Goal: Find specific page/section: Find specific page/section

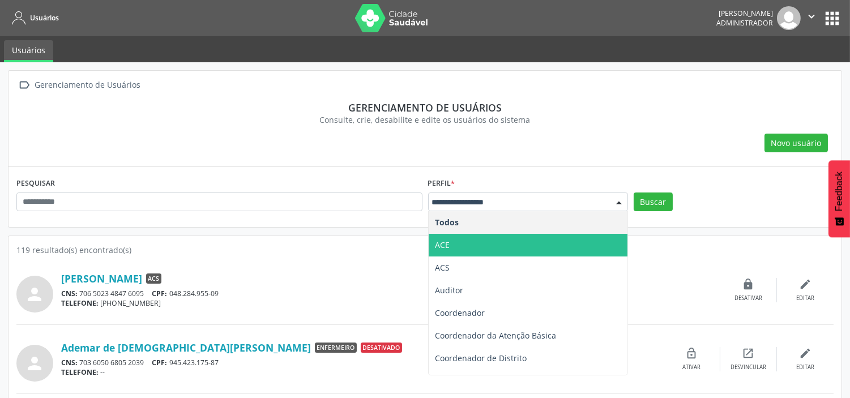
click at [460, 242] on span "ACE" at bounding box center [528, 245] width 199 height 23
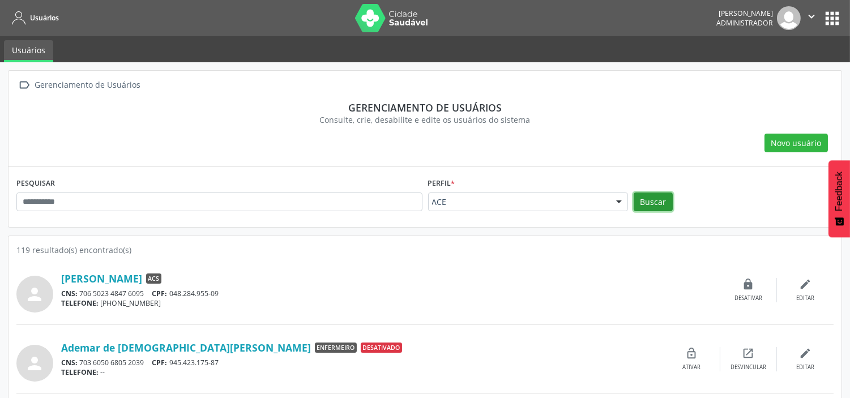
click at [648, 198] on button "Buscar" at bounding box center [653, 202] width 39 height 19
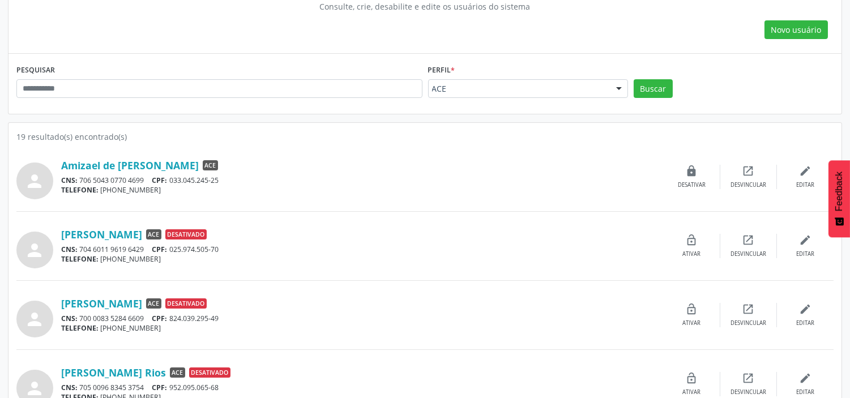
scroll to position [126, 0]
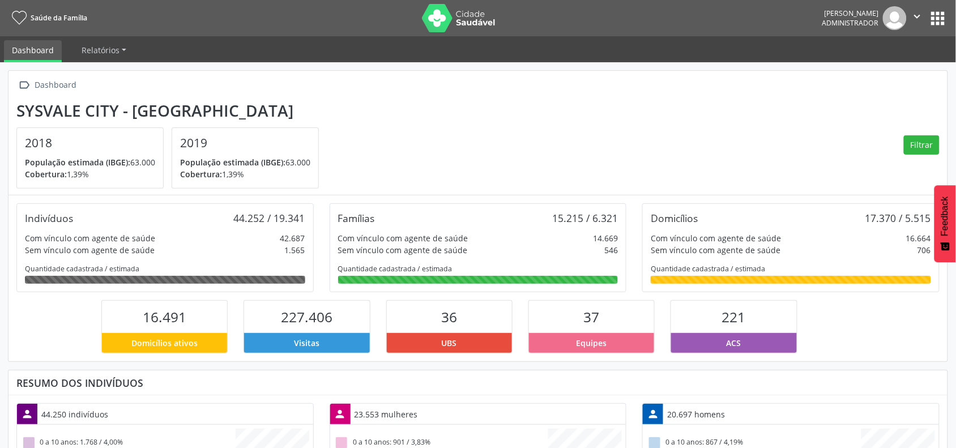
scroll to position [189, 313]
click at [450, 21] on img at bounding box center [459, 18] width 74 height 28
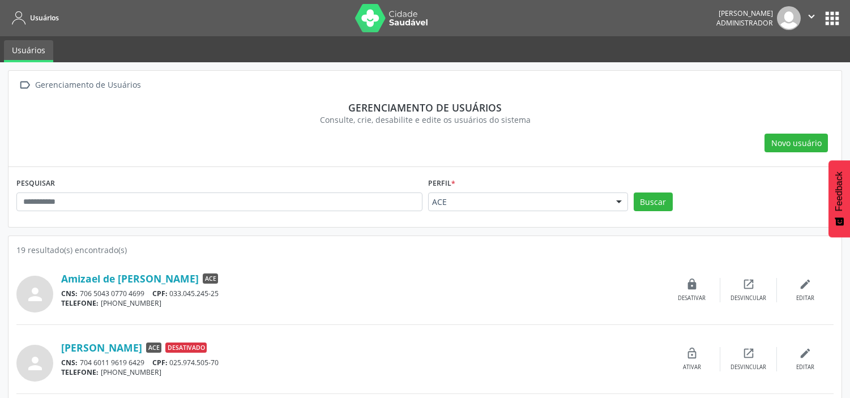
scroll to position [126, 0]
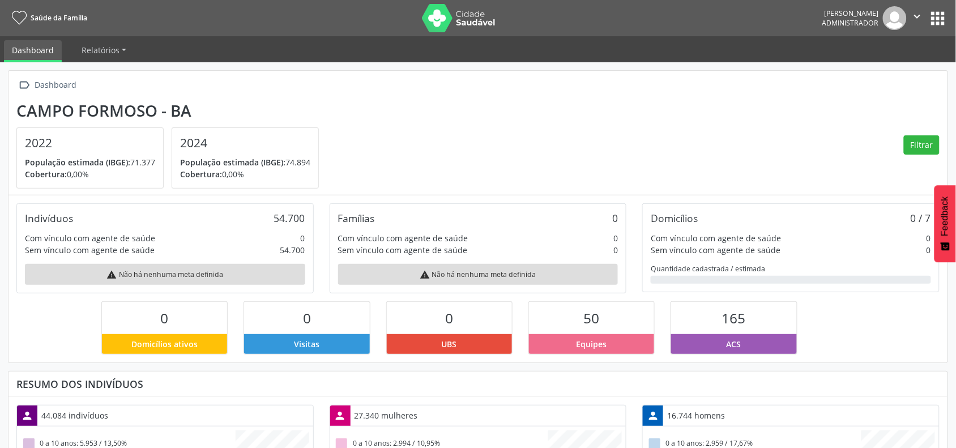
scroll to position [189, 313]
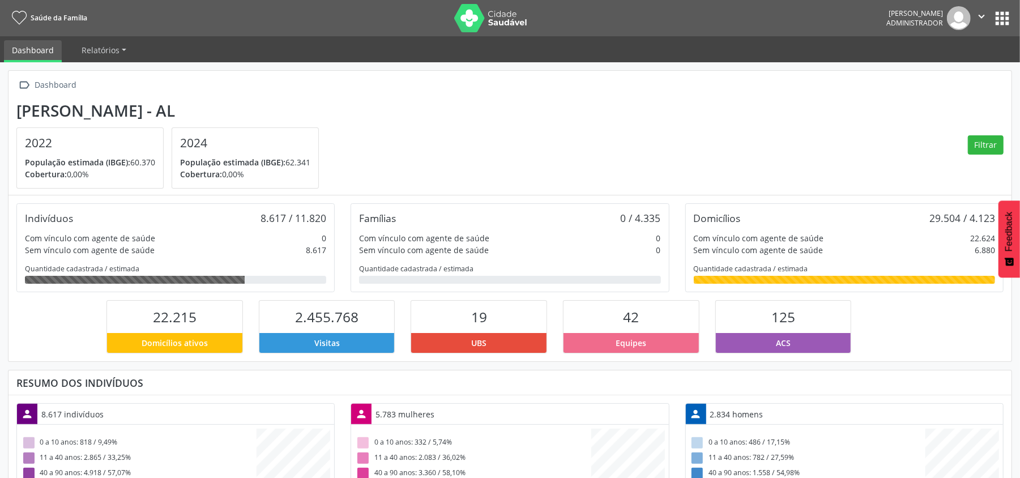
scroll to position [189, 334]
click at [509, 17] on img at bounding box center [491, 18] width 74 height 28
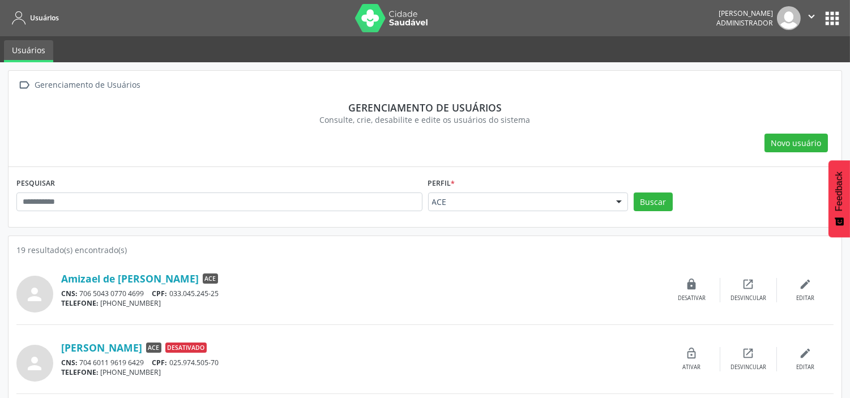
click at [827, 20] on button "apps" at bounding box center [833, 18] width 20 height 20
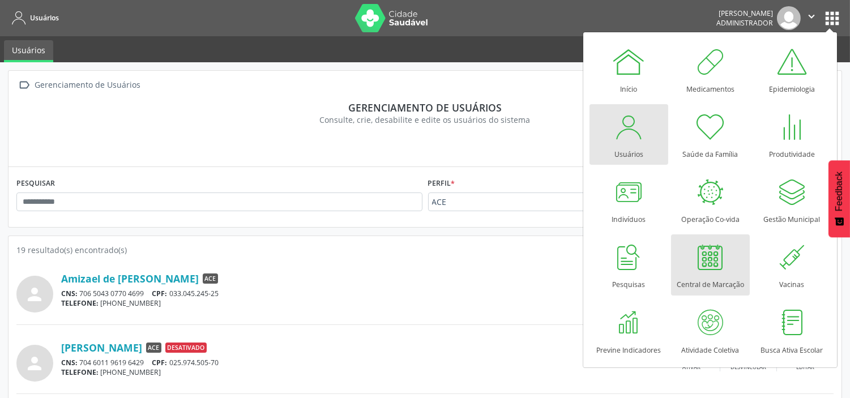
click at [705, 262] on div at bounding box center [710, 257] width 34 height 34
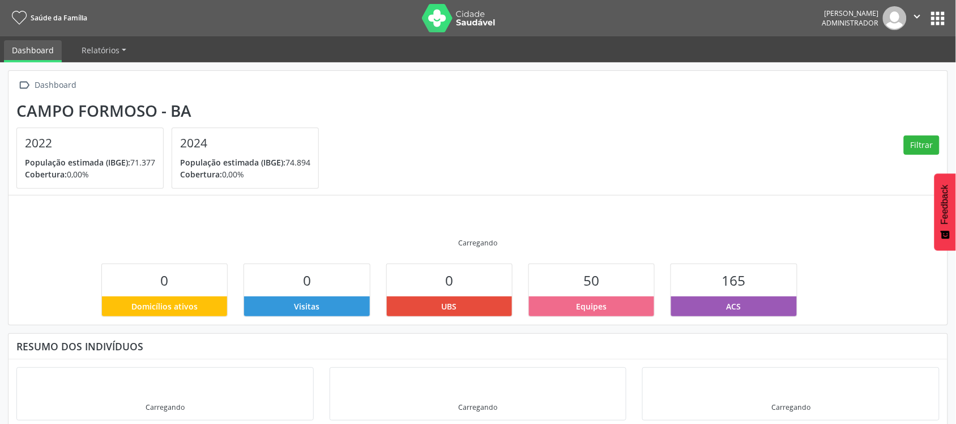
click at [941, 18] on button "apps" at bounding box center [938, 18] width 20 height 20
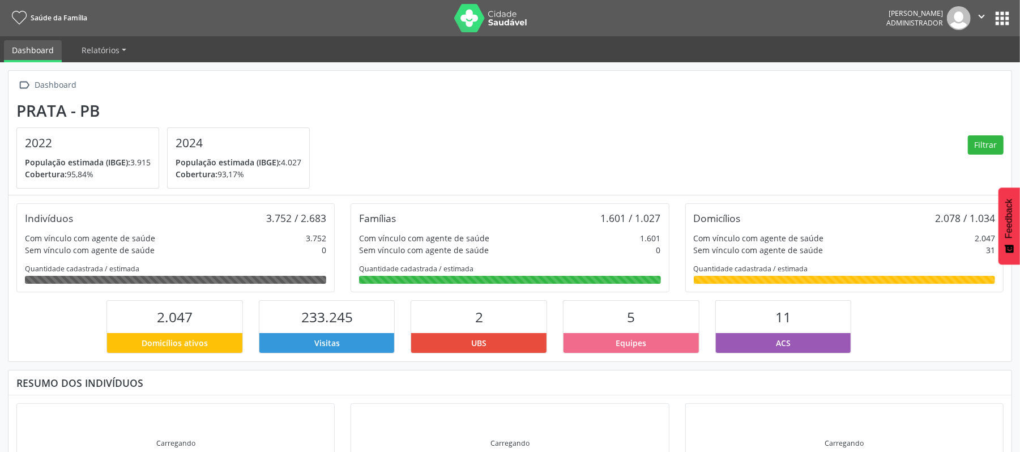
click at [1000, 15] on button "apps" at bounding box center [1002, 18] width 20 height 20
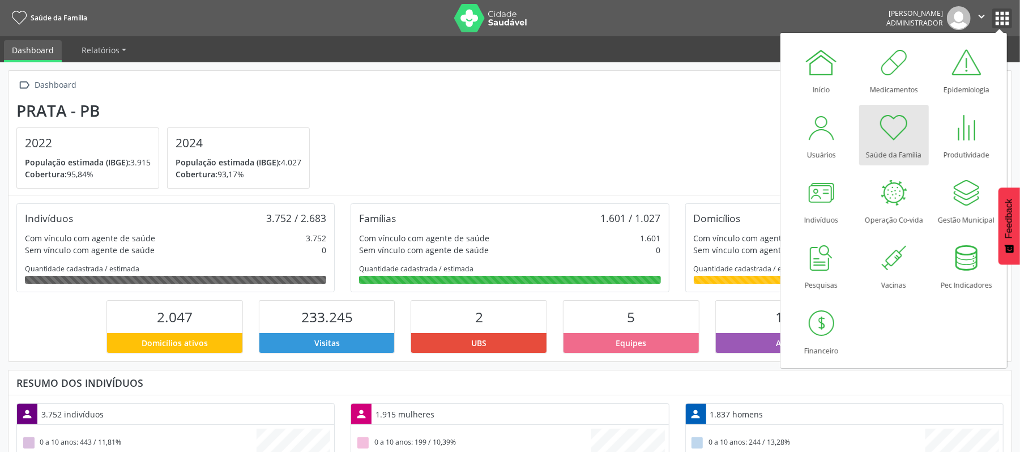
scroll to position [189, 334]
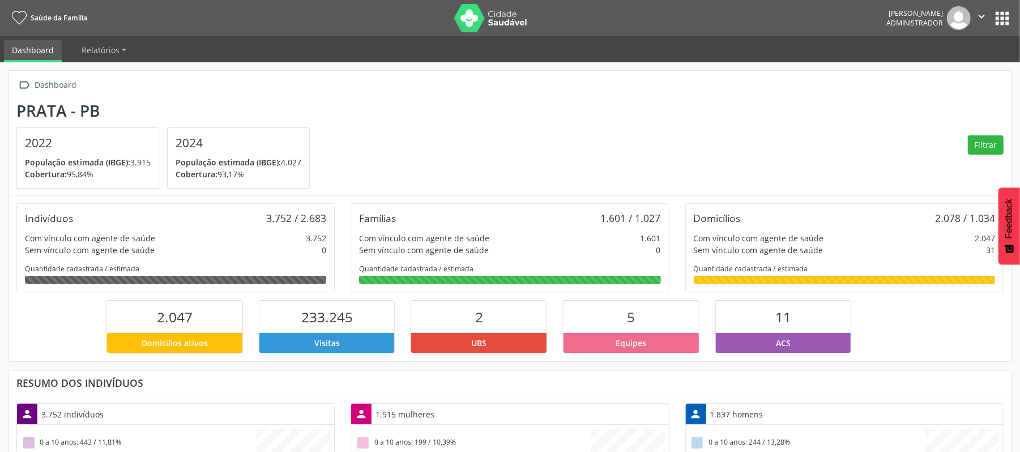
click at [1005, 16] on button "apps" at bounding box center [1002, 18] width 20 height 20
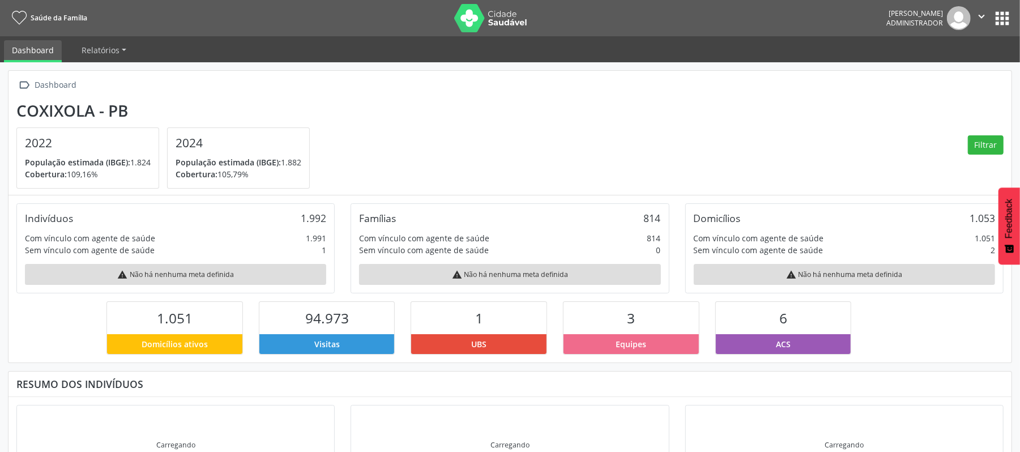
click at [1000, 23] on button "apps" at bounding box center [1002, 18] width 20 height 20
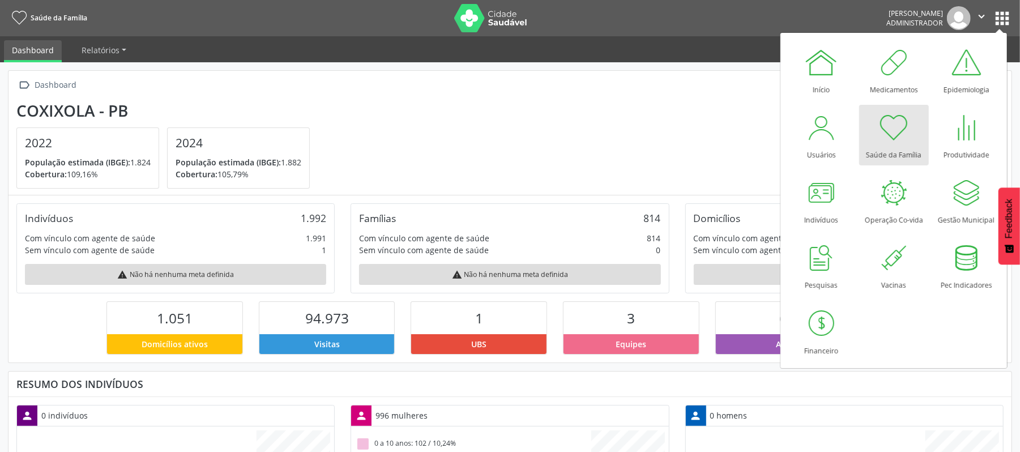
scroll to position [189, 334]
